Goal: Task Accomplishment & Management: Manage account settings

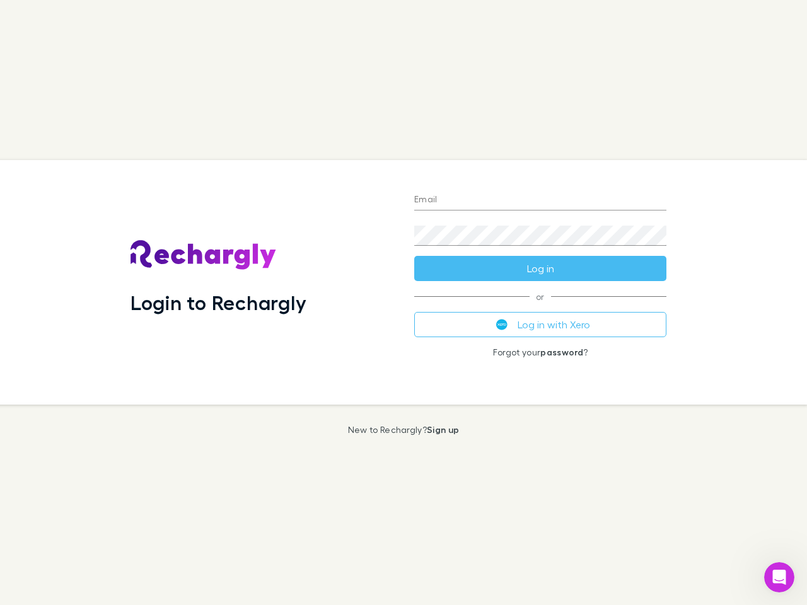
click at [403, 302] on div "Login to Rechargly" at bounding box center [262, 282] width 284 height 245
click at [540, 200] on input "Email" at bounding box center [540, 200] width 252 height 20
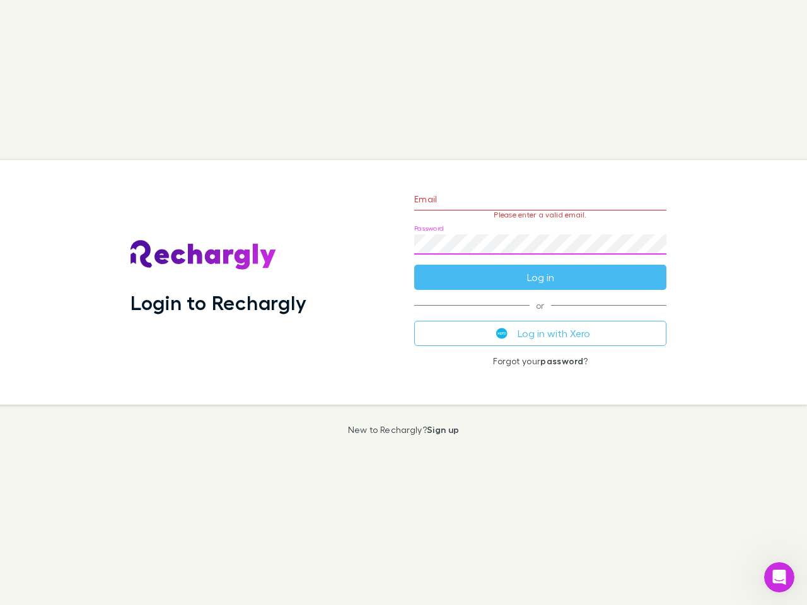
click at [540, 268] on form "Email Please enter a valid email. Password Log in" at bounding box center [540, 235] width 252 height 110
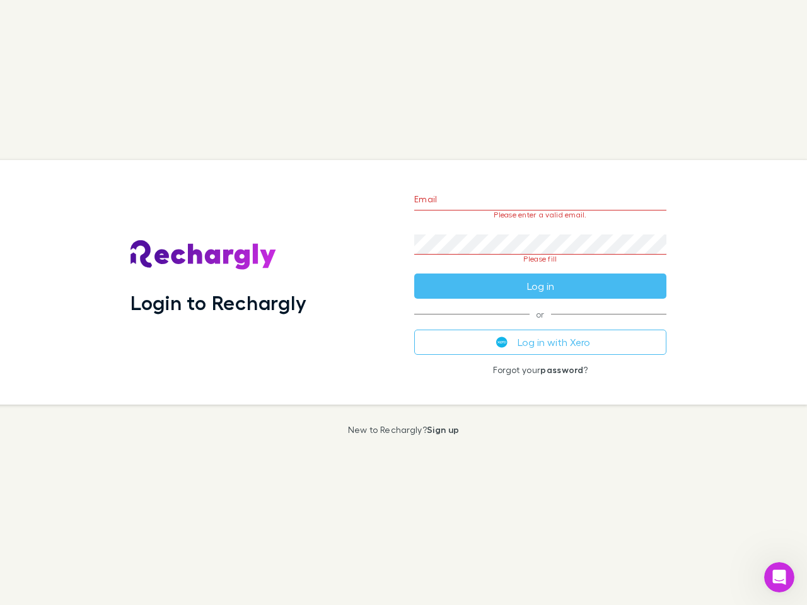
click at [540, 325] on div "Email Please enter a valid email. Password Please fill Log in or Log in with Xe…" at bounding box center [540, 282] width 272 height 245
click at [779, 577] on icon "Open Intercom Messenger" at bounding box center [779, 577] width 21 height 21
